Goal: Task Accomplishment & Management: Use online tool/utility

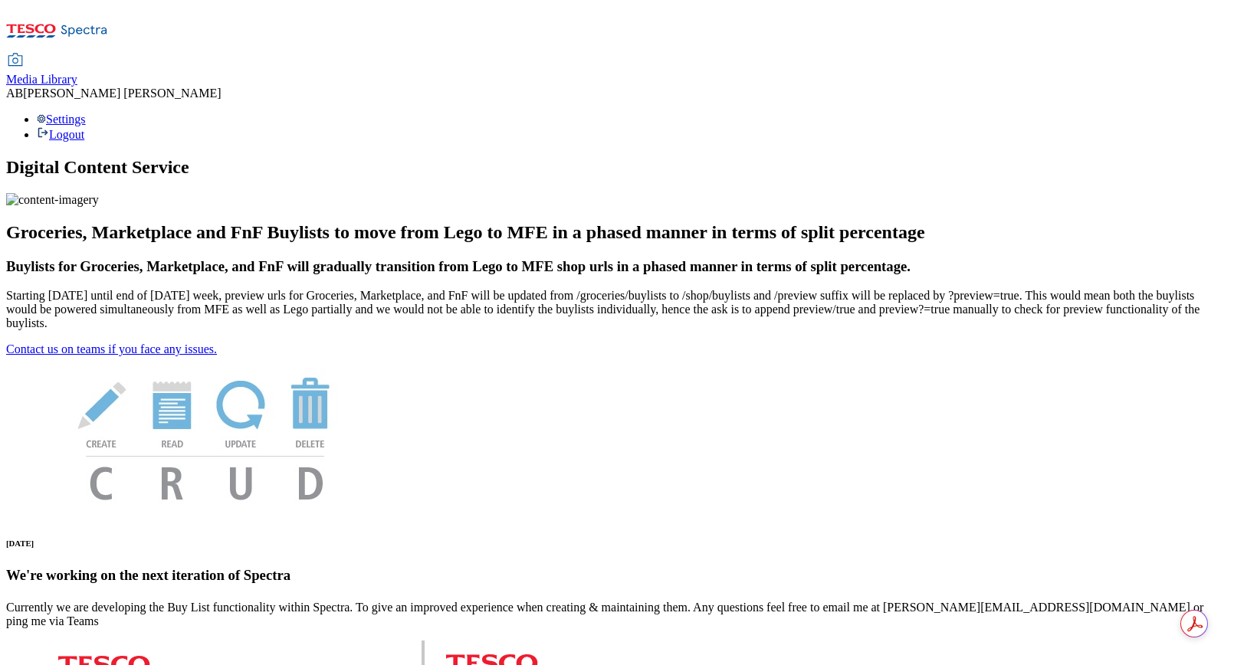
click at [77, 73] on div "Media Library" at bounding box center [41, 80] width 71 height 14
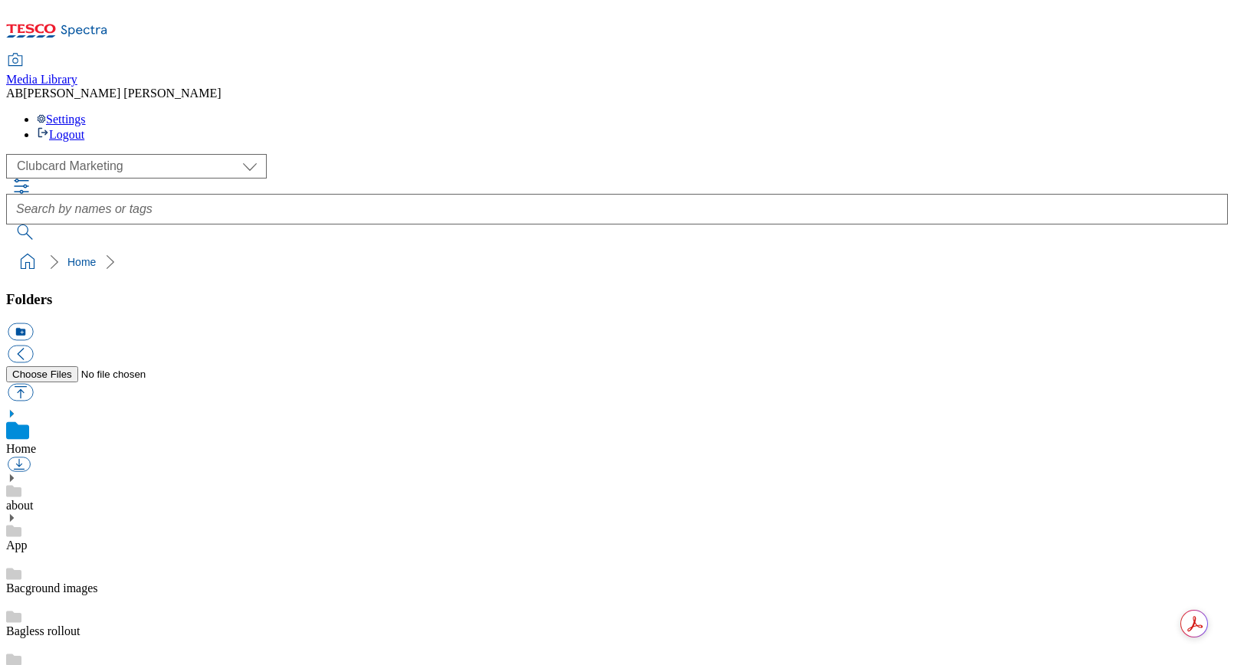
scroll to position [1, 0]
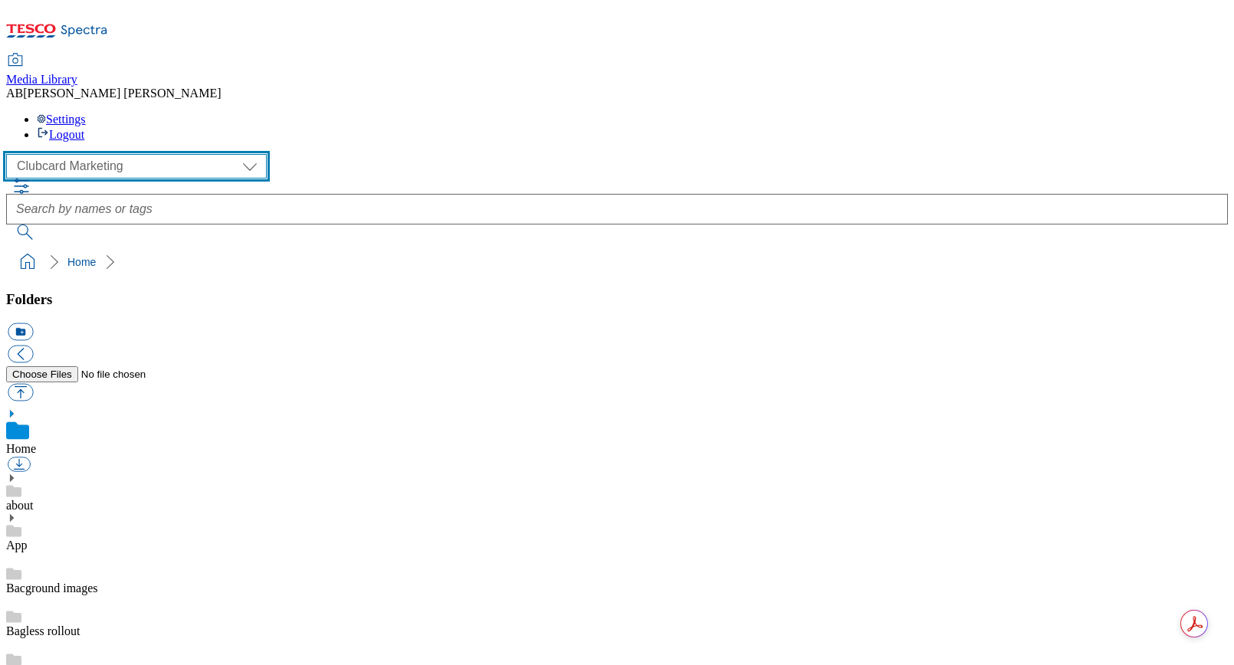
click at [110, 154] on select "Clubcard Marketing Dotcom [GEOGRAPHIC_DATA] GHS Marketing [GEOGRAPHIC_DATA] GHS…" at bounding box center [136, 166] width 261 height 25
select select "flare-ghs-mktg"
click at [11, 154] on select "Clubcard Marketing Dotcom [GEOGRAPHIC_DATA] GHS Marketing [GEOGRAPHIC_DATA] GHS…" at bounding box center [136, 166] width 261 height 25
click at [100, 154] on select "Clubcard Marketing Dotcom [GEOGRAPHIC_DATA] GHS Marketing [GEOGRAPHIC_DATA] GHS…" at bounding box center [136, 166] width 261 height 25
click at [11, 154] on select "Clubcard Marketing Dotcom [GEOGRAPHIC_DATA] GHS Marketing [GEOGRAPHIC_DATA] GHS…" at bounding box center [136, 166] width 261 height 25
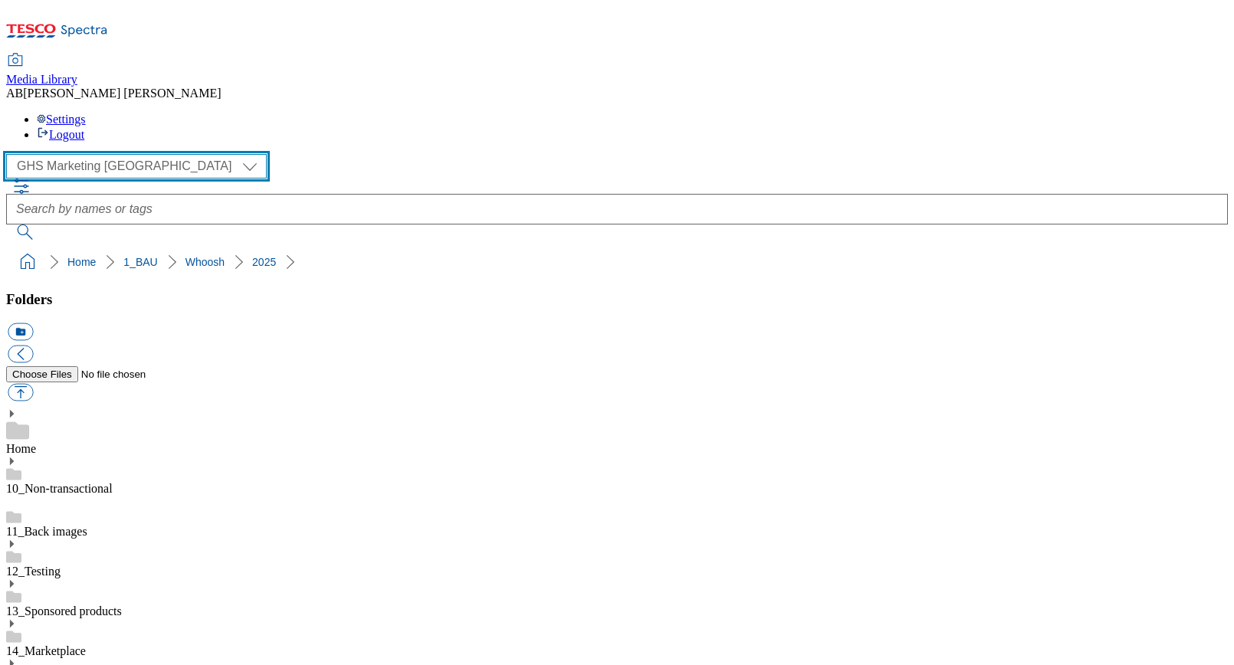
click at [107, 154] on select "Clubcard Marketing Dotcom [GEOGRAPHIC_DATA] GHS Marketing [GEOGRAPHIC_DATA] GHS…" at bounding box center [136, 166] width 261 height 25
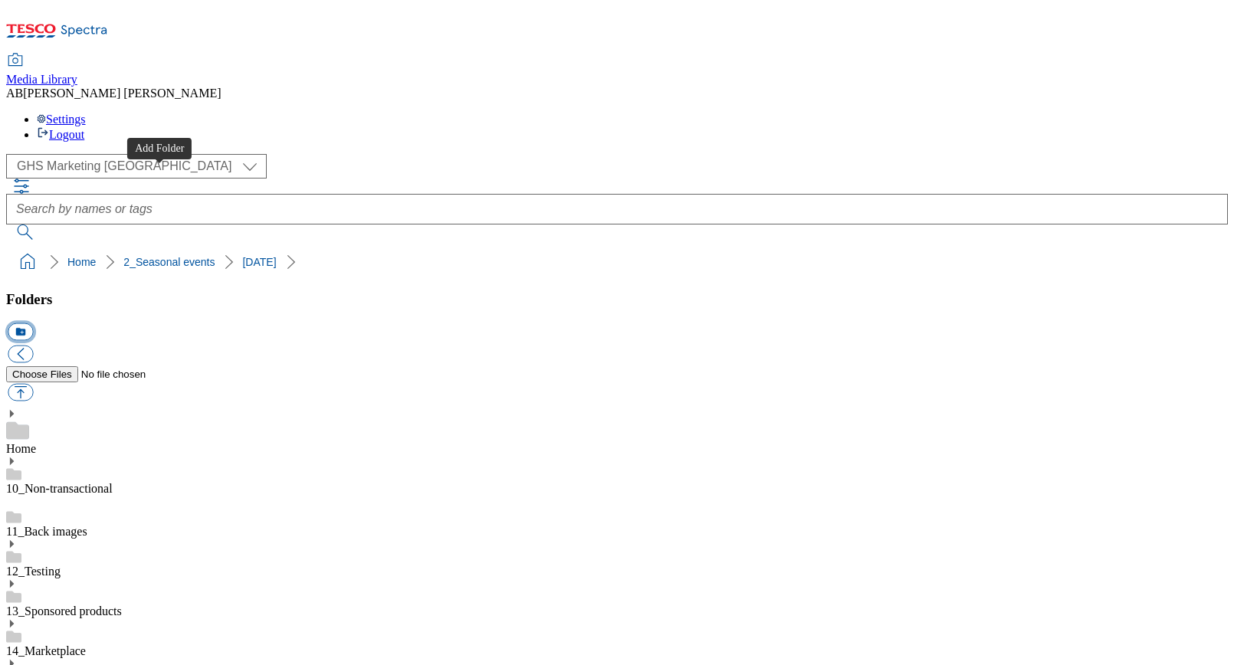
click at [33, 323] on button "icon_new_folder" at bounding box center [20, 332] width 25 height 18
type input "2025"
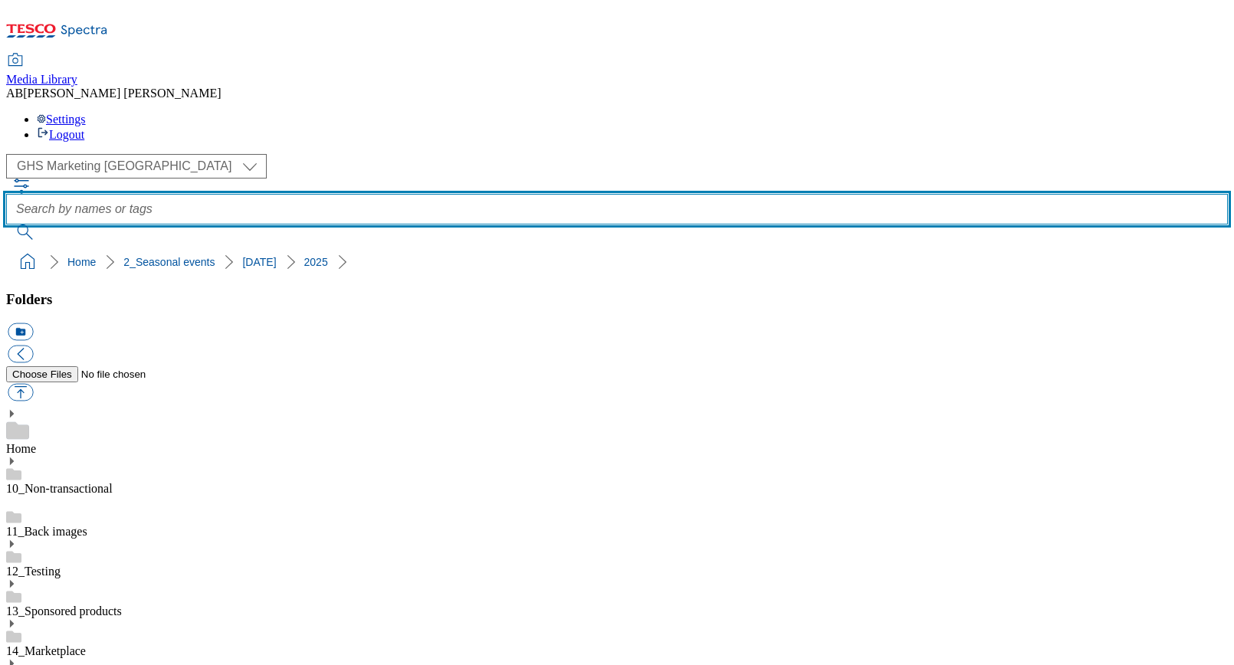
click at [452, 194] on input "text" at bounding box center [616, 209] width 1221 height 31
paste input "Whoosh [DATE]"
paste input "385103"
type input "Whoosh [DATE]_385103"
drag, startPoint x: 588, startPoint y: 100, endPoint x: 408, endPoint y: 103, distance: 179.3
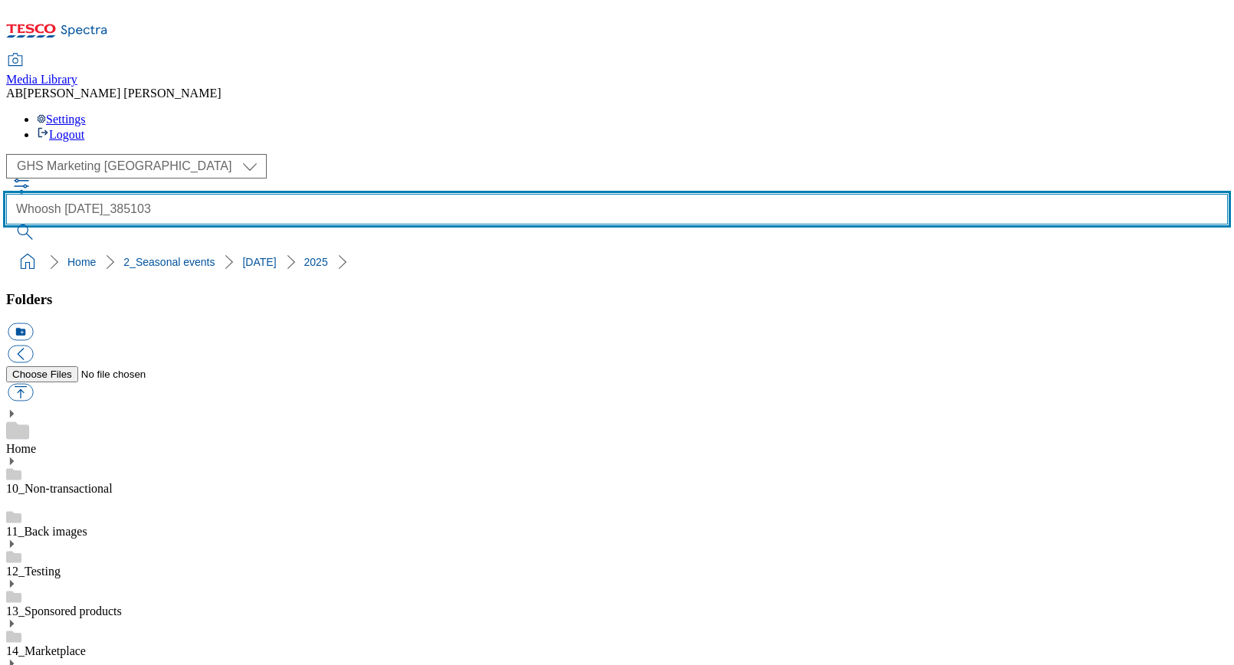
click at [408, 179] on div "Whoosh [DATE]_385103" at bounding box center [616, 209] width 1221 height 61
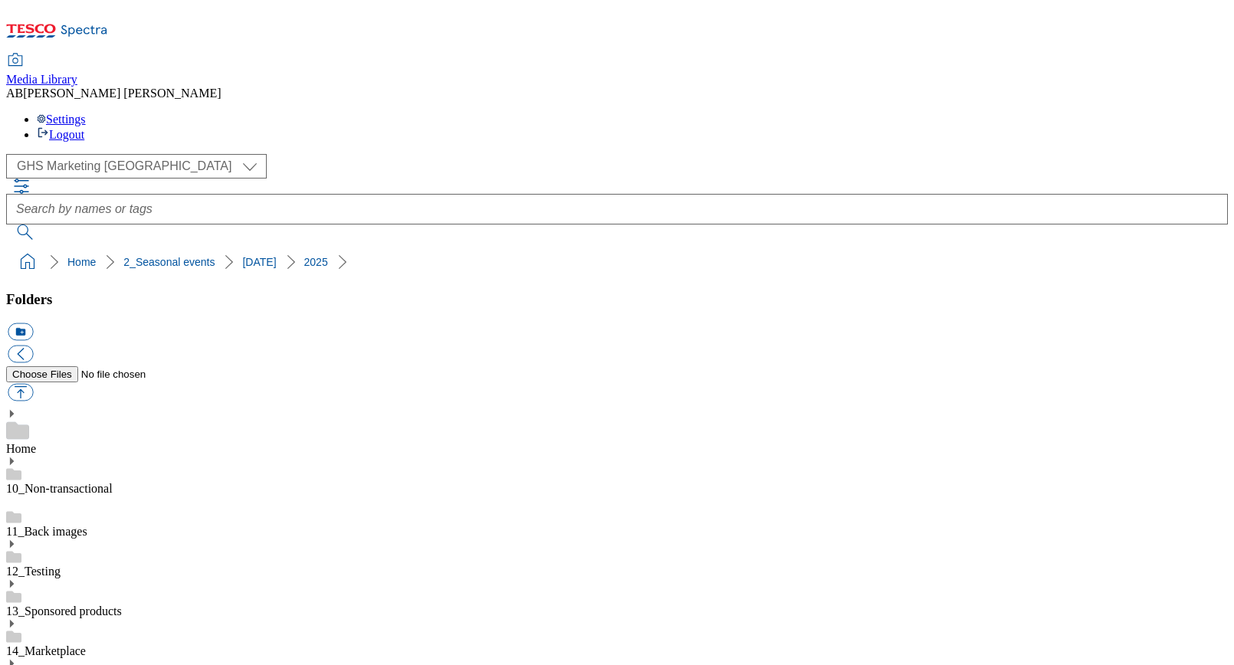
click at [33, 323] on button "icon_new_folder" at bounding box center [20, 332] width 25 height 18
paste input "Whoosh [DATE]_385103"
type input "Whoosh [DATE]_385103"
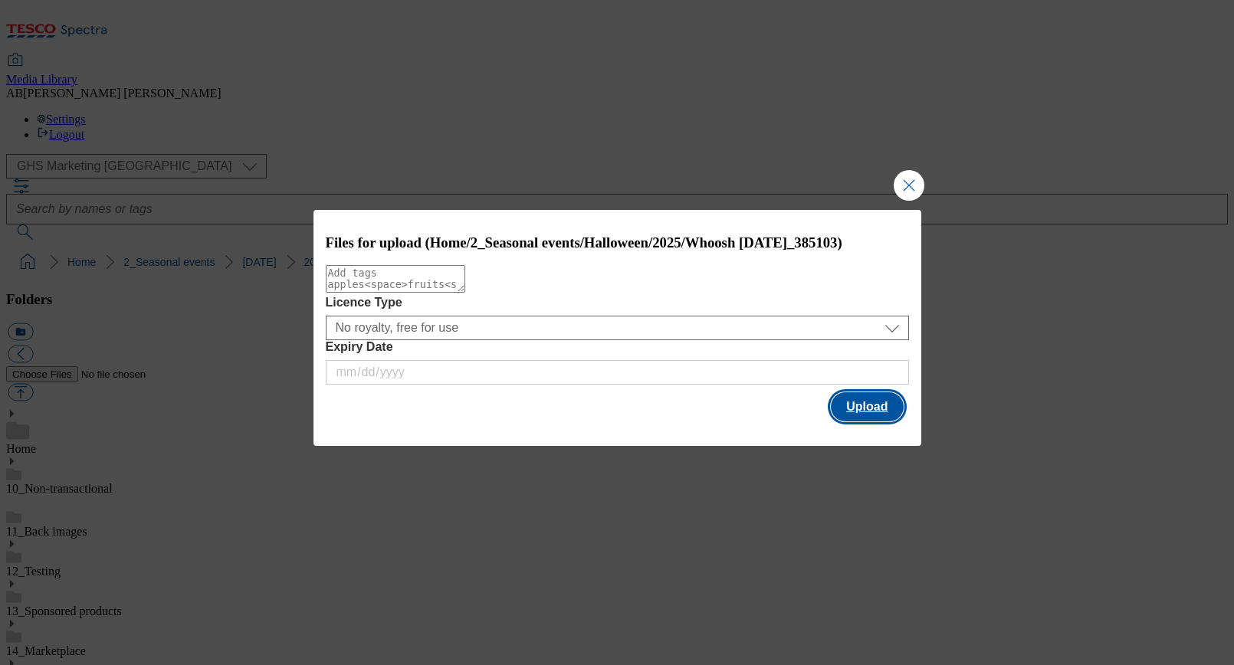
click at [870, 414] on button "Upload" at bounding box center [867, 406] width 72 height 29
